Goal: Transaction & Acquisition: Purchase product/service

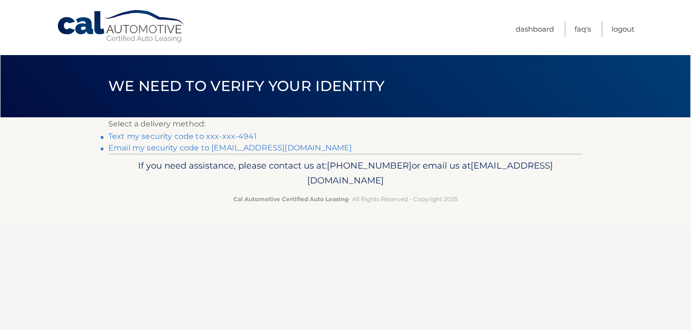
click at [187, 148] on link "Email my security code to [EMAIL_ADDRESS][DOMAIN_NAME]" at bounding box center [230, 147] width 244 height 9
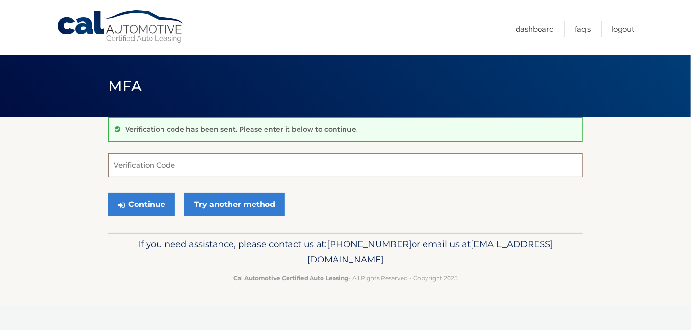
paste input "966079"
click at [108, 193] on button "Continue" at bounding box center [141, 205] width 67 height 24
click at [148, 203] on button "Continue" at bounding box center [141, 205] width 67 height 24
type input "966079"
click at [149, 200] on button "Continue" at bounding box center [141, 205] width 67 height 24
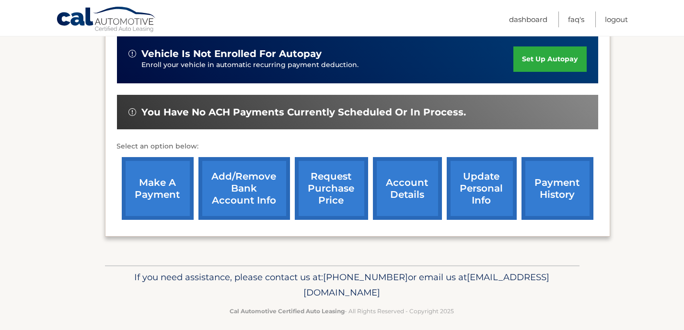
scroll to position [249, 0]
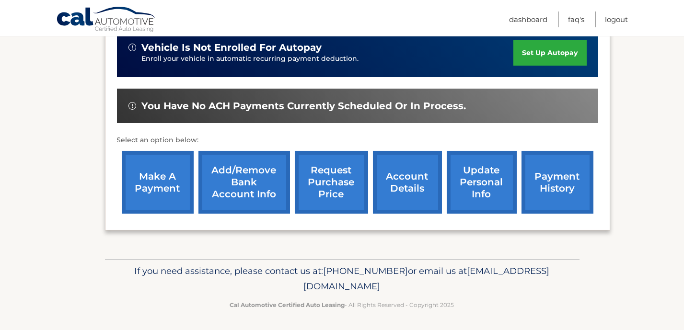
click at [157, 183] on link "make a payment" at bounding box center [158, 182] width 72 height 63
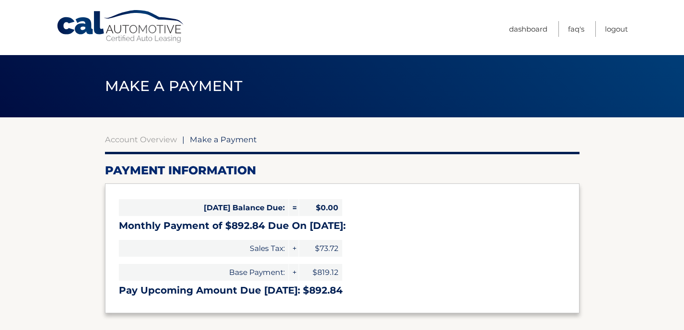
select select "MDc4YTA2NmEtYTg5MS00ZTQ1LTkwZjEtZTQ5MWI3NDViMDU2"
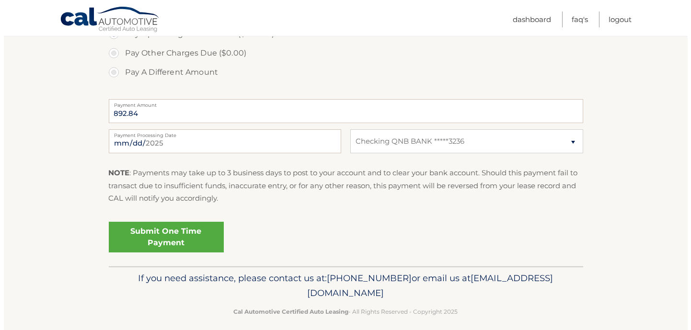
scroll to position [354, 0]
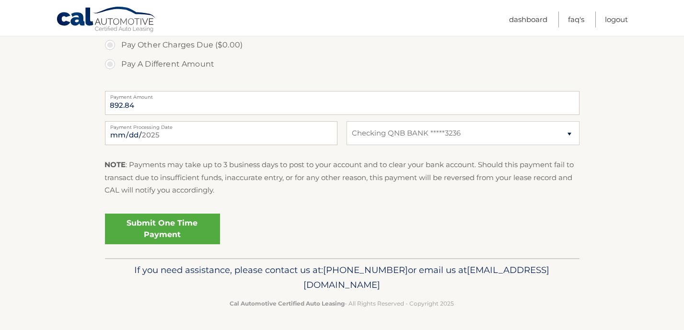
click at [168, 232] on link "Submit One Time Payment" at bounding box center [162, 229] width 115 height 31
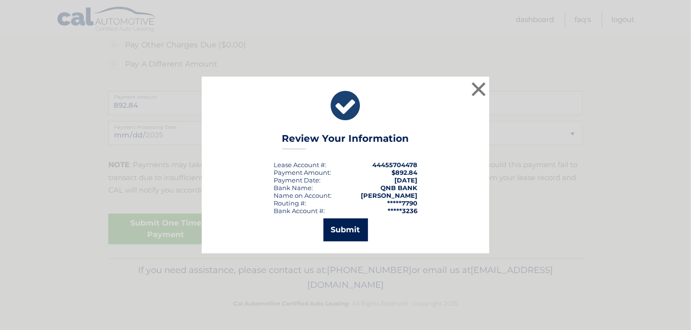
click at [348, 230] on button "Submit" at bounding box center [346, 230] width 45 height 23
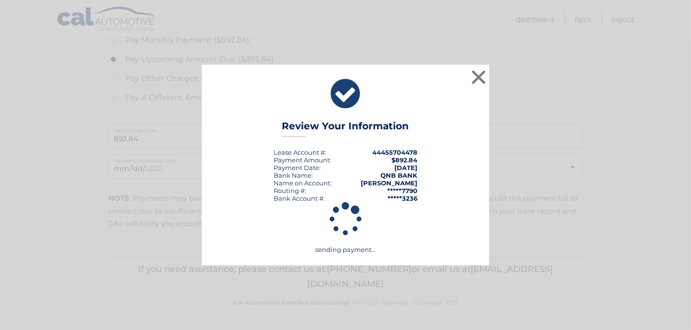
scroll to position [319, 0]
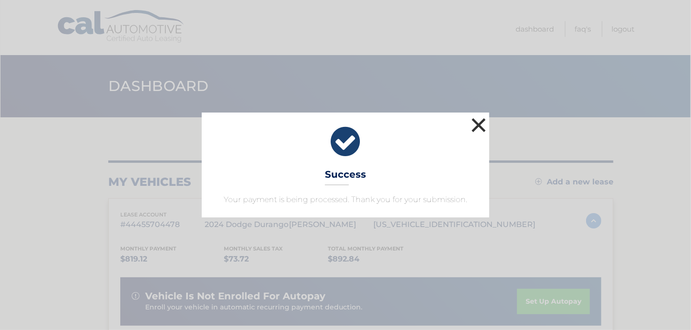
click at [481, 125] on button "×" at bounding box center [478, 125] width 19 height 19
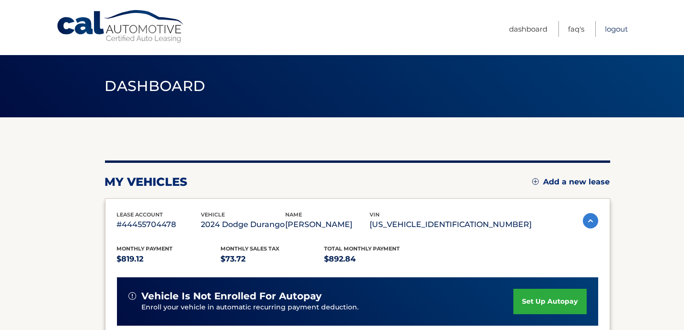
click at [613, 27] on link "Logout" at bounding box center [616, 29] width 23 height 16
